Goal: Use online tool/utility

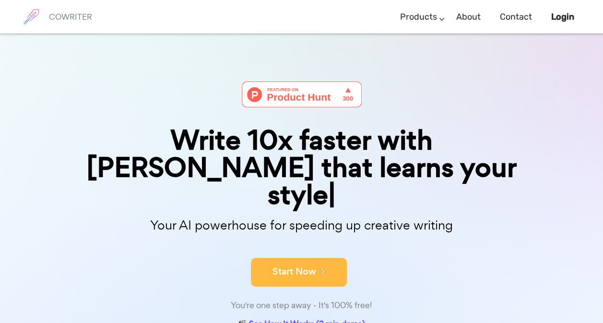
click at [311, 258] on button "Start Now" at bounding box center [299, 272] width 96 height 29
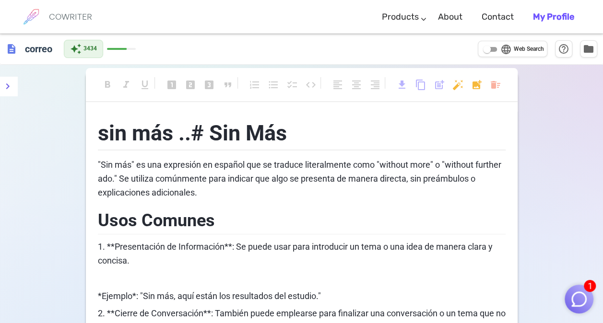
click at [491, 48] on input "language Web Search" at bounding box center [487, 50] width 35 height 12
checkbox input "true"
click at [438, 85] on span "post_add" at bounding box center [440, 85] width 12 height 12
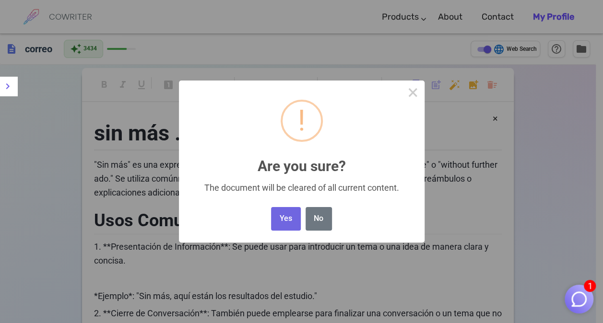
click at [284, 217] on button "Yes" at bounding box center [285, 219] width 29 height 24
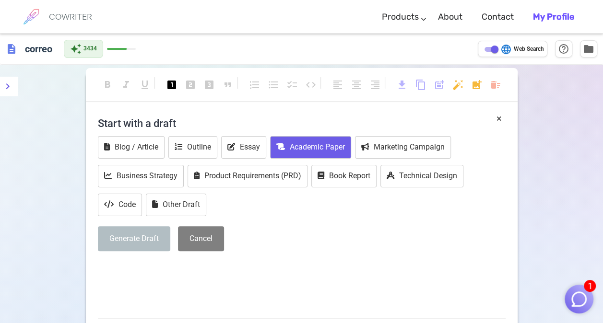
click at [305, 147] on button "Academic Paper" at bounding box center [310, 147] width 81 height 23
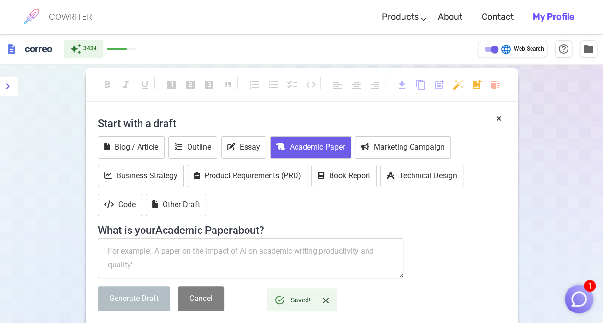
click at [235, 251] on textarea at bounding box center [251, 259] width 306 height 40
click at [226, 247] on textarea at bounding box center [251, 259] width 306 height 40
paste textarea "eres un trabajador de oficina de 29 años, llevas 3 años trabajando en tu empres…"
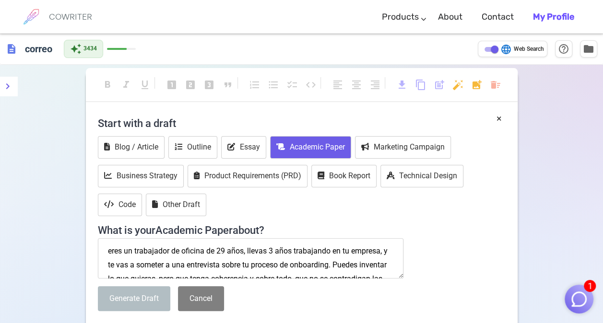
scroll to position [20, 0]
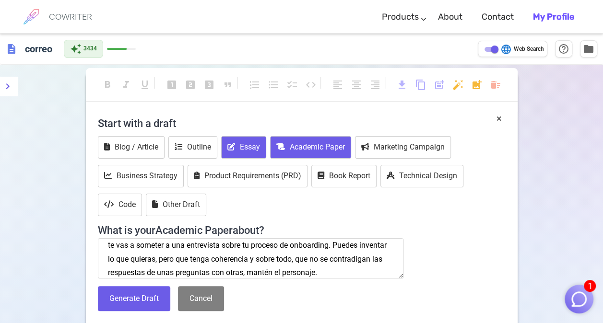
click at [237, 145] on button "Essay" at bounding box center [243, 147] width 45 height 23
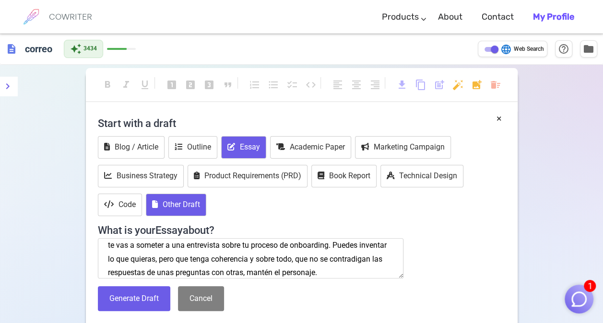
click at [177, 201] on button "Other Draft" at bounding box center [176, 205] width 60 height 23
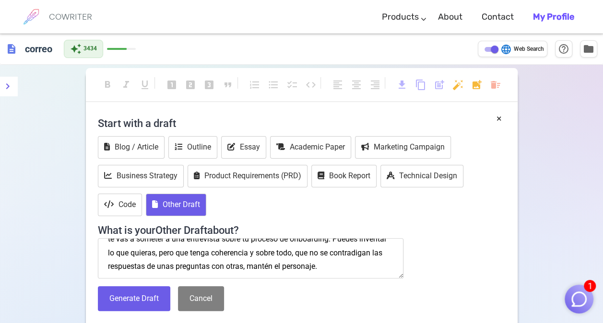
scroll to position [28, 0]
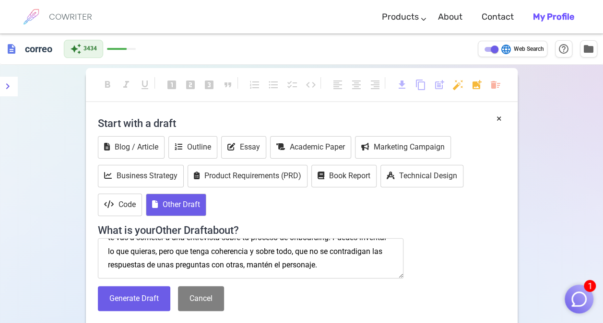
click at [375, 263] on textarea "eres un trabajador de oficina de 29 años, llevas 3 años trabajando en tu empres…" at bounding box center [251, 259] width 306 height 40
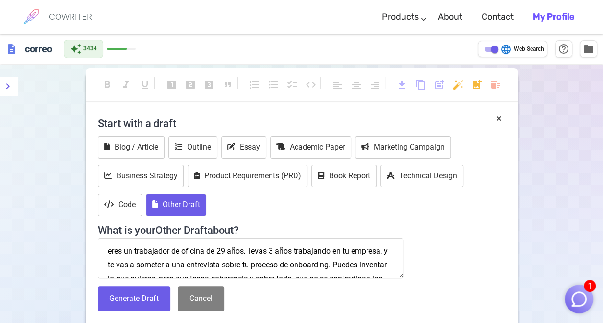
click at [224, 251] on textarea "eres un trabajador de oficina de 29 años, llevas 3 años trabajando en tu empres…" at bounding box center [251, 259] width 306 height 40
click at [273, 248] on textarea "eres un trabajador de oficina de 42 años, llevas 3 años trabajando en tu empres…" at bounding box center [251, 259] width 306 height 40
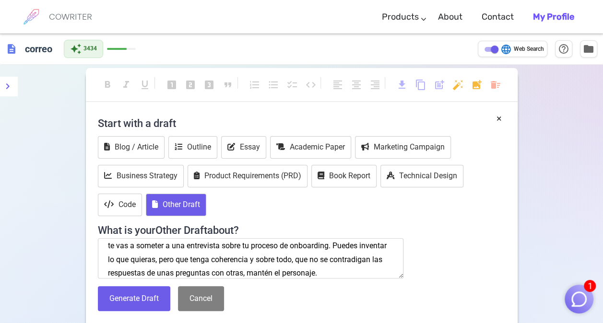
scroll to position [28, 0]
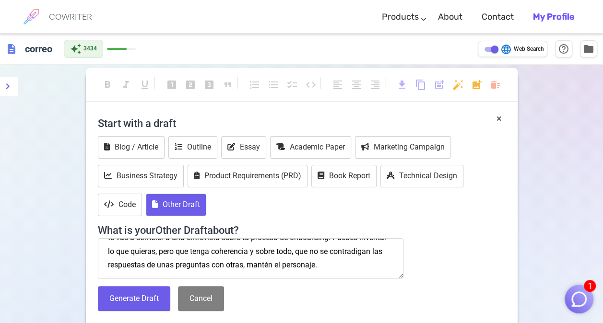
click at [388, 266] on textarea "eres un trabajador de oficina de 42 años, llevas 17 años trabajando en tu empre…" at bounding box center [251, 259] width 306 height 40
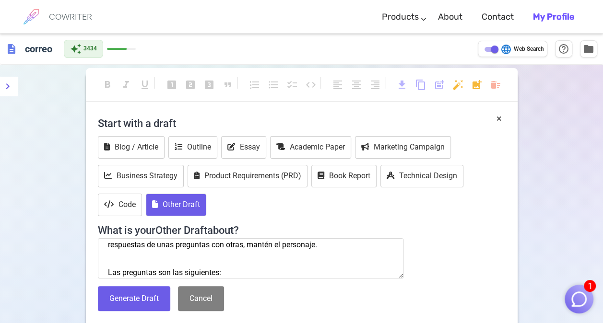
paste textarea "¿Cuál es su nombre y su rol dentro de la empresa? ¿Qué le motivó a unirse a est…"
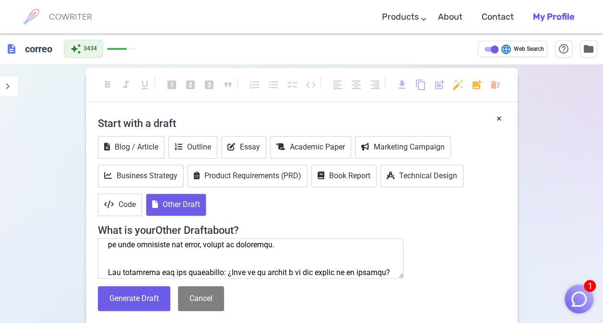
scroll to position [282, 0]
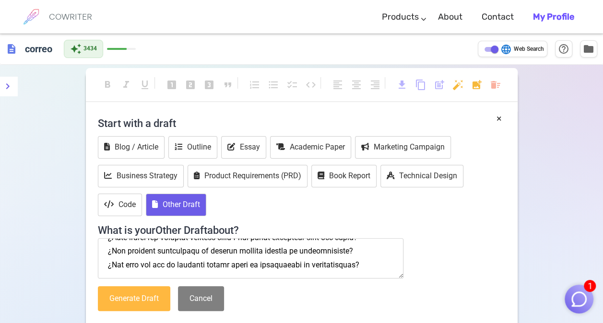
type textarea "lore ip dolorsitam co adipisc el 57 sedd, eiusmo 64 temp incididunt ut la etdol…"
click at [132, 298] on button "Generate Draft" at bounding box center [134, 299] width 72 height 25
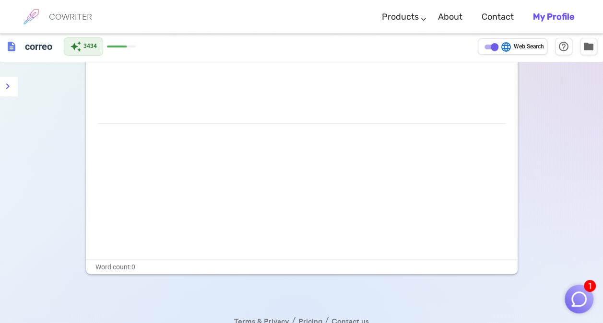
scroll to position [0, 0]
